Goal: Transaction & Acquisition: Purchase product/service

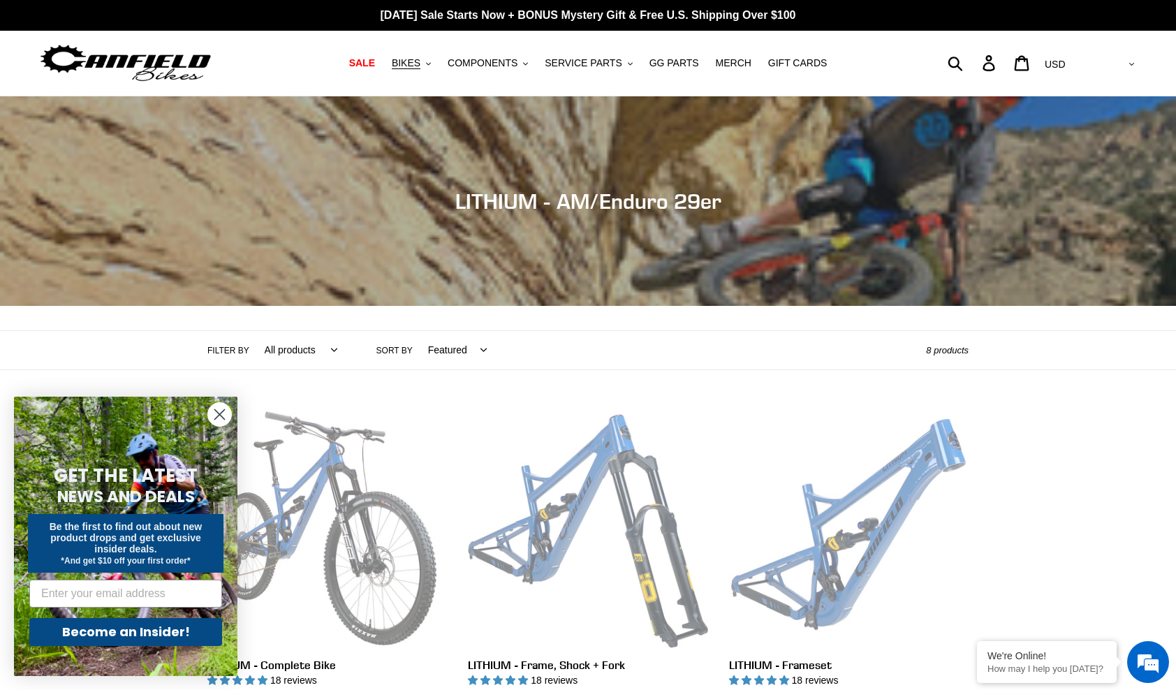
click at [221, 418] on circle "Close dialog" at bounding box center [219, 414] width 23 height 23
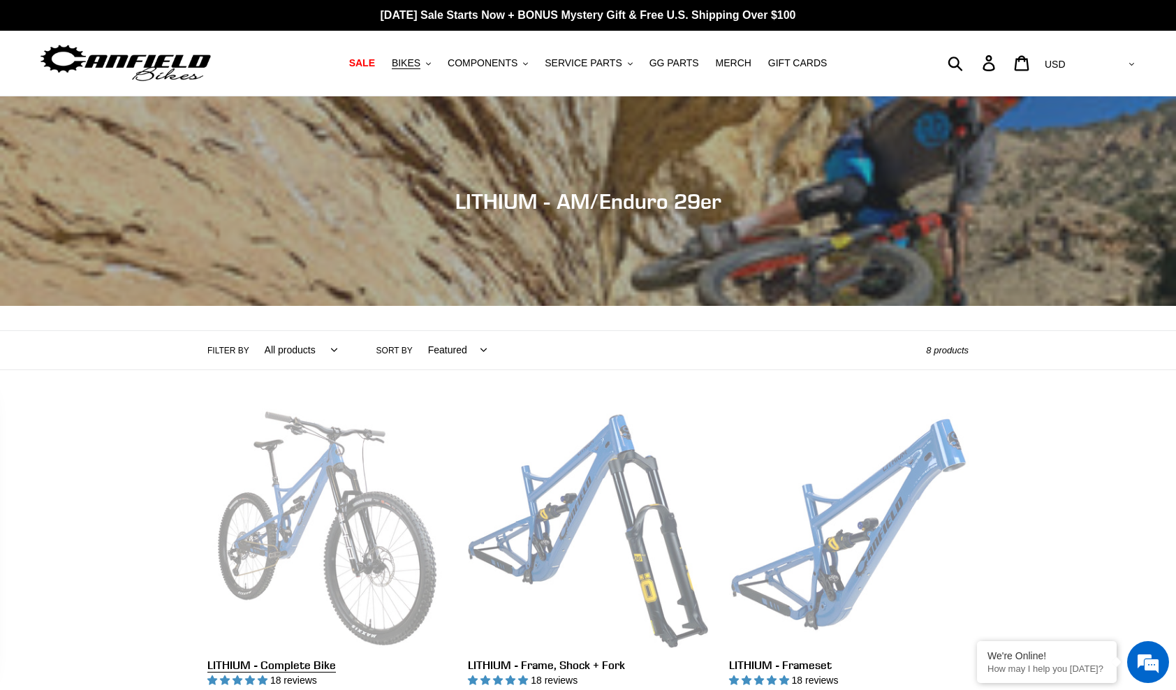
click at [302, 475] on link "LITHIUM - Complete Bike" at bounding box center [326, 555] width 239 height 294
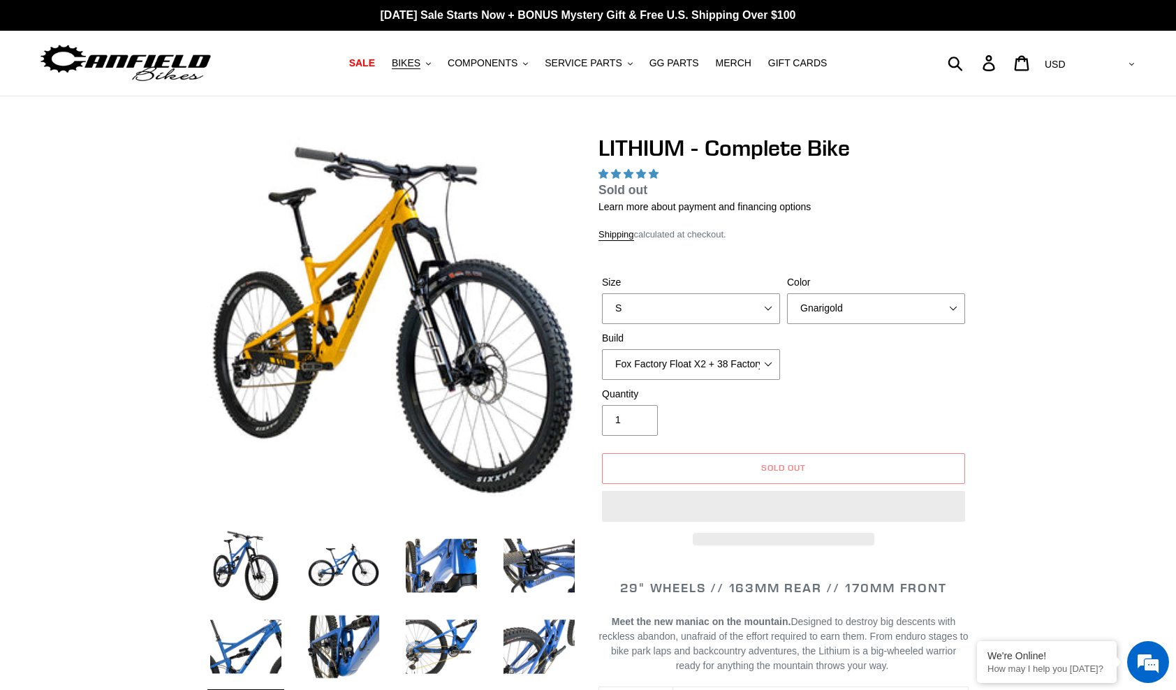
select select "highest-rating"
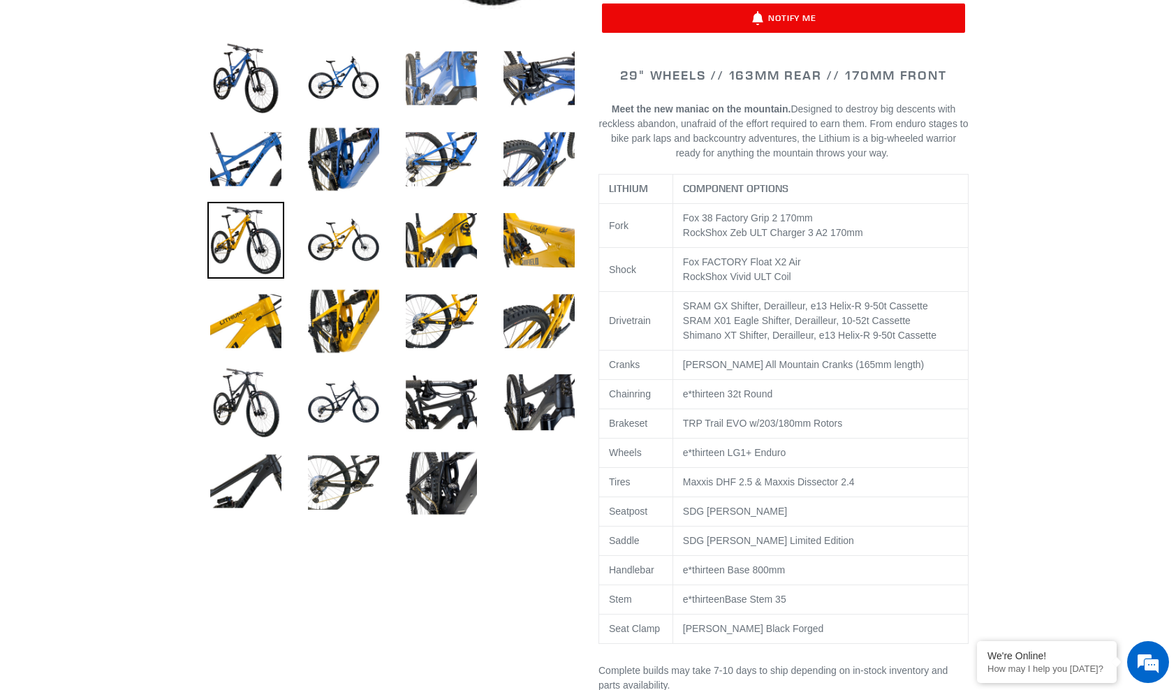
scroll to position [489, 0]
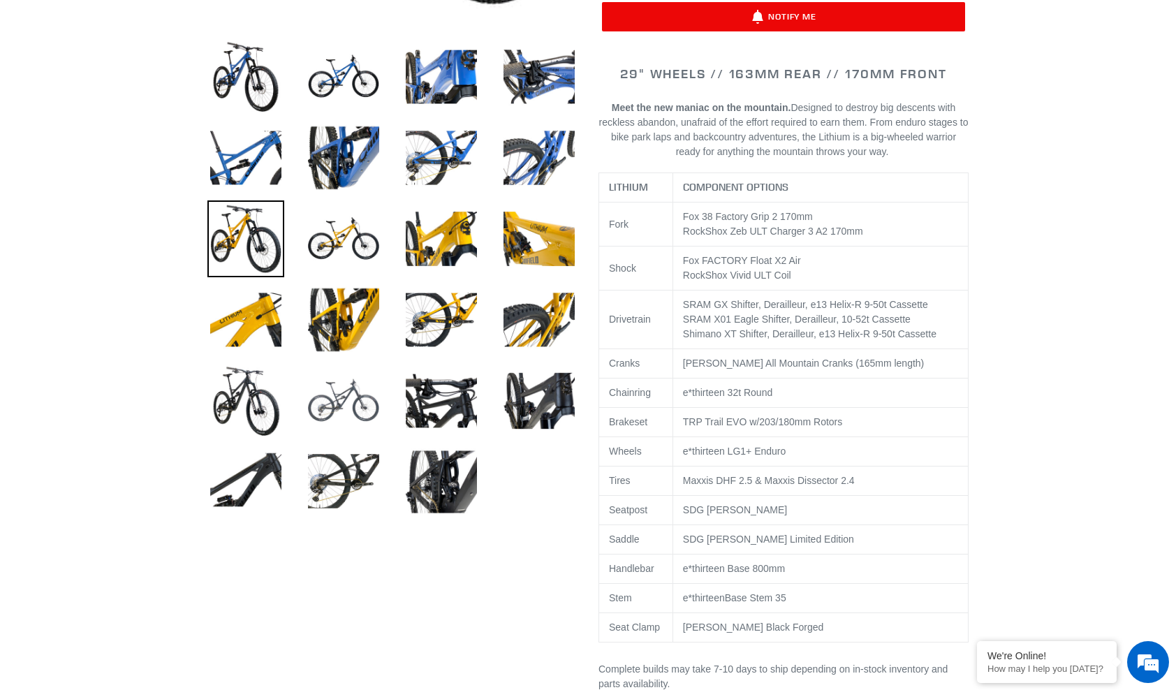
click at [346, 403] on img at bounding box center [343, 400] width 77 height 77
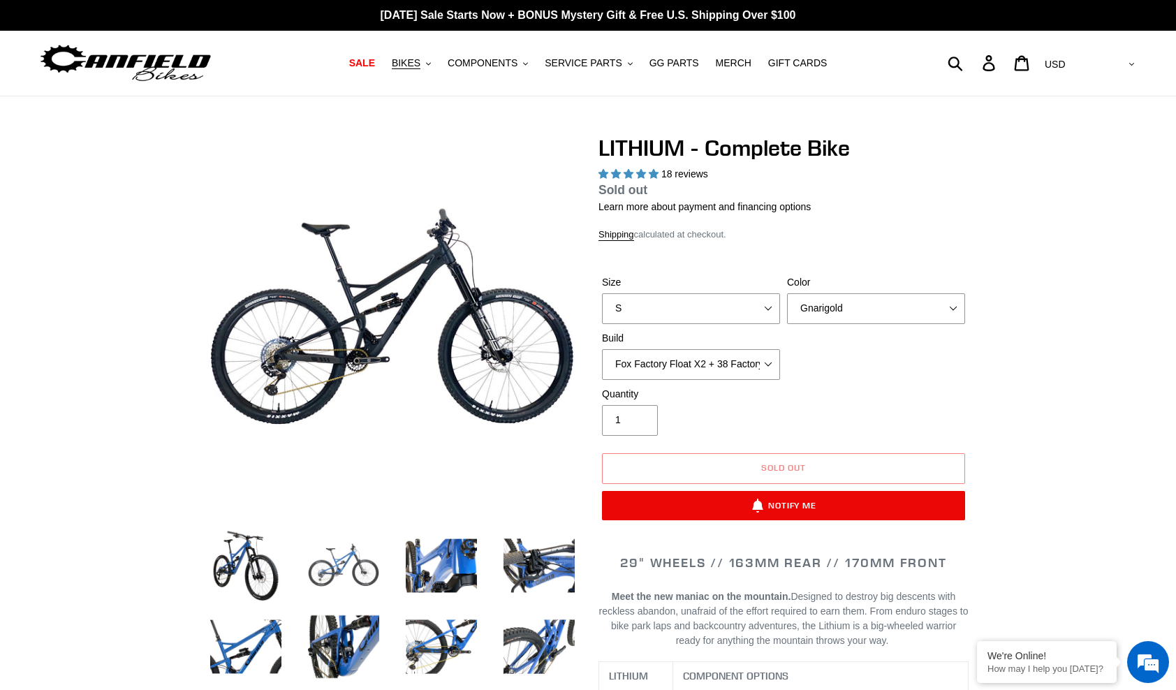
scroll to position [0, 0]
click at [345, 574] on img at bounding box center [343, 565] width 77 height 77
